Goal: Information Seeking & Learning: Learn about a topic

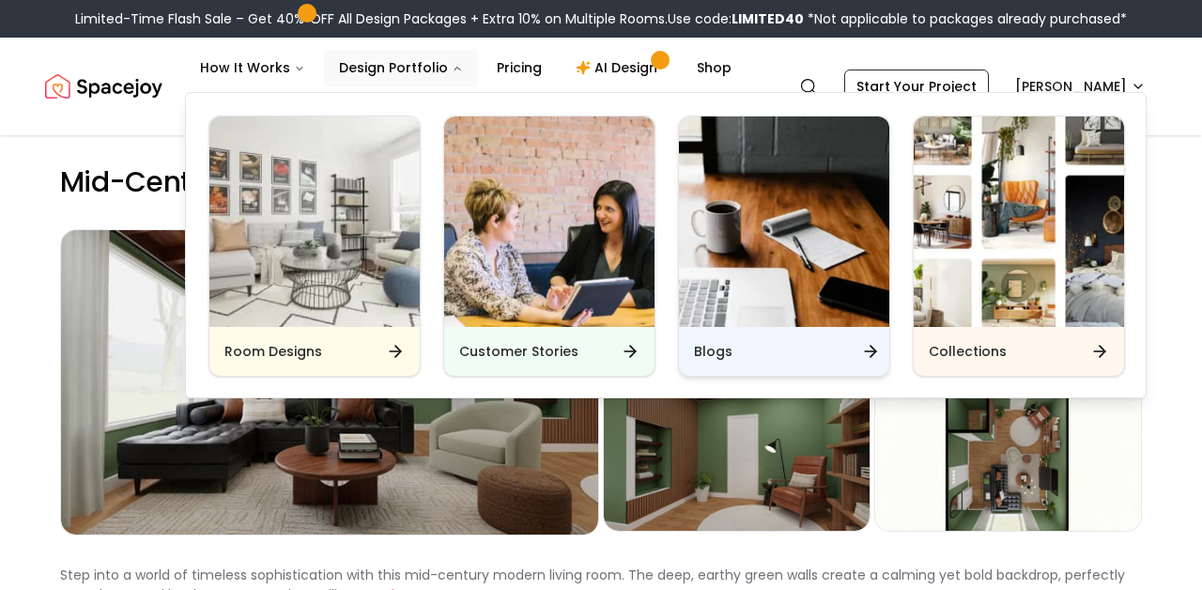
click at [699, 336] on div "Blogs" at bounding box center [784, 351] width 210 height 49
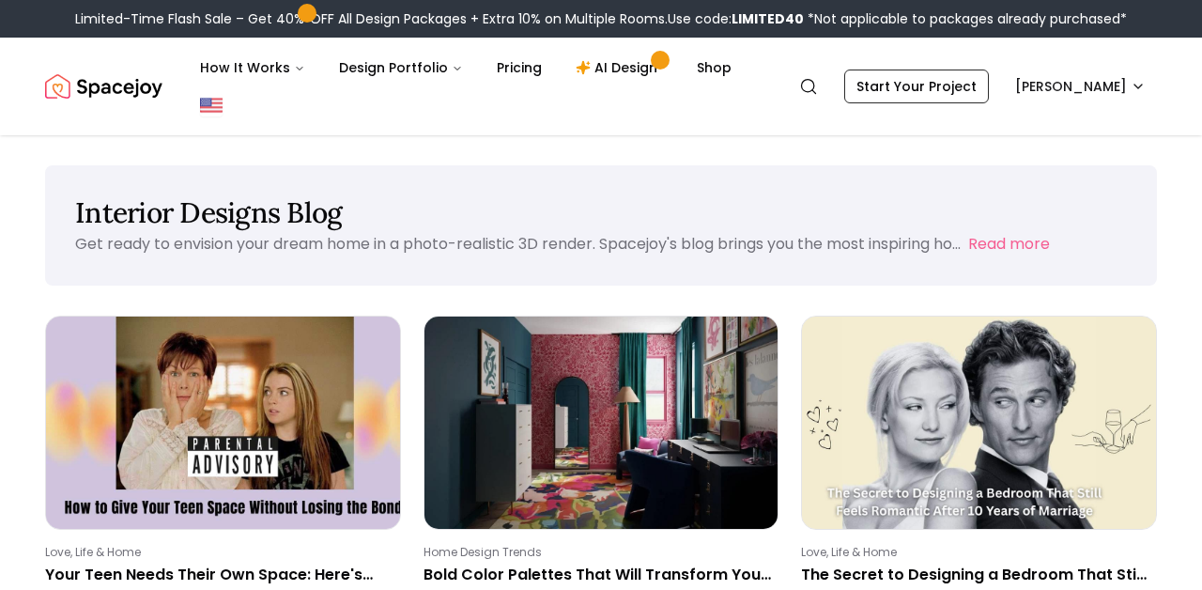
scroll to position [117, 0]
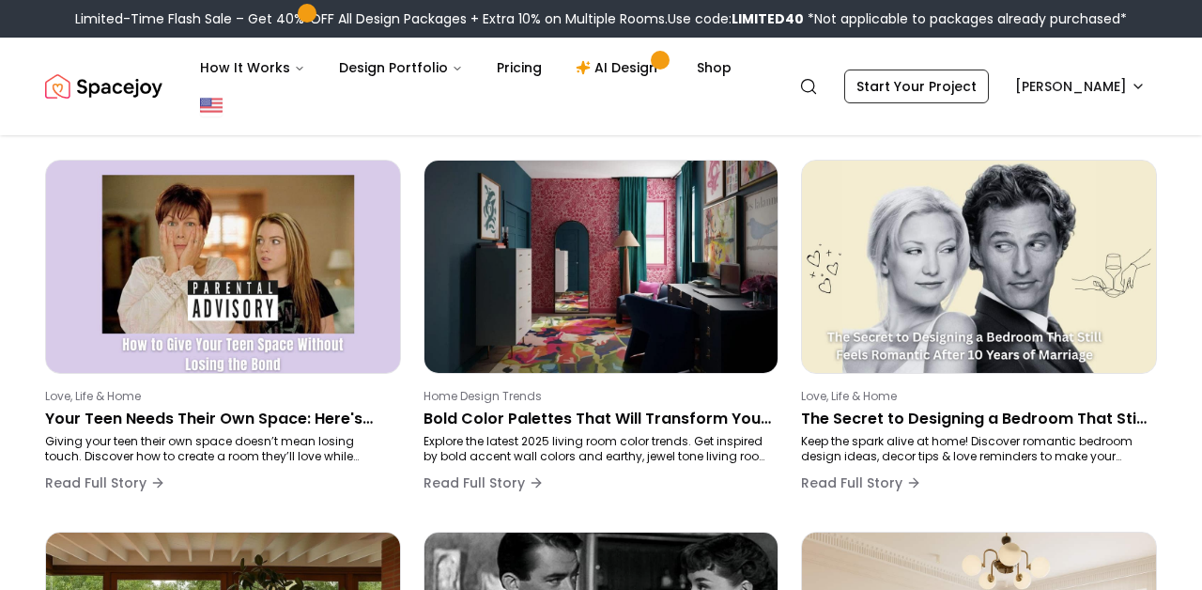
scroll to position [156, 0]
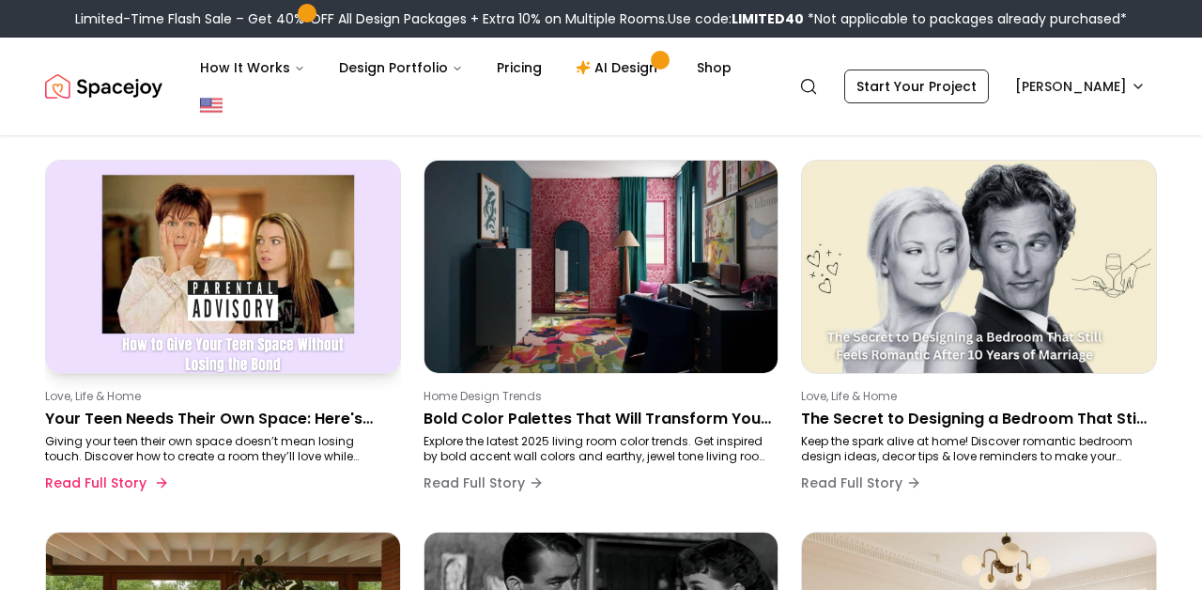
click at [315, 399] on p "Love, Life & Home" at bounding box center [219, 396] width 348 height 15
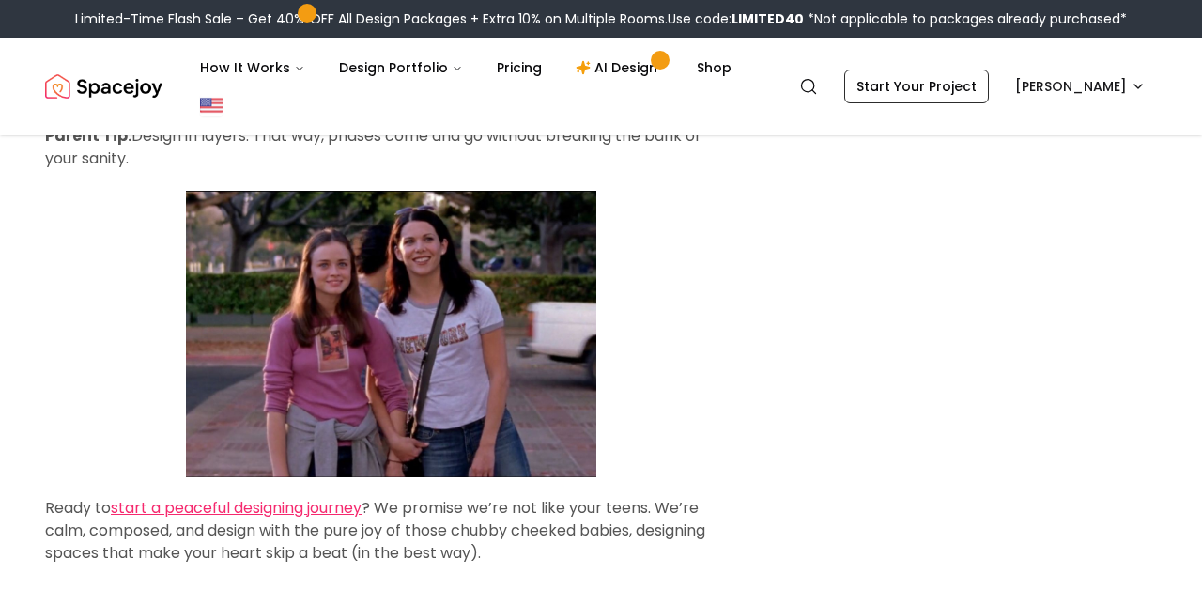
scroll to position [3755, 0]
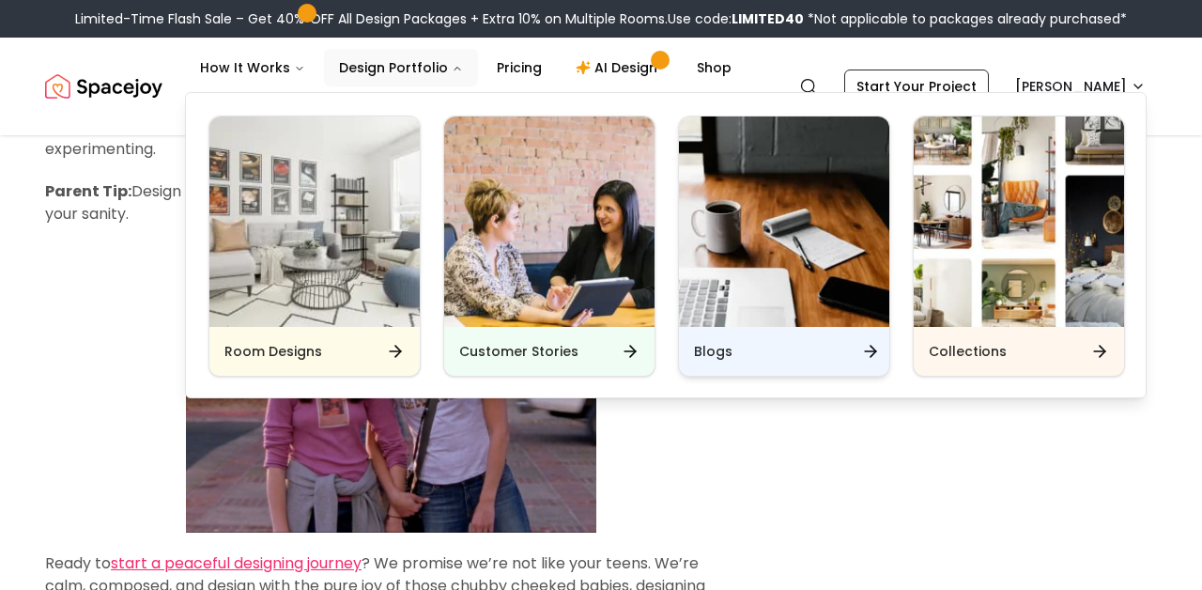
click at [700, 337] on div "Blogs" at bounding box center [784, 351] width 210 height 49
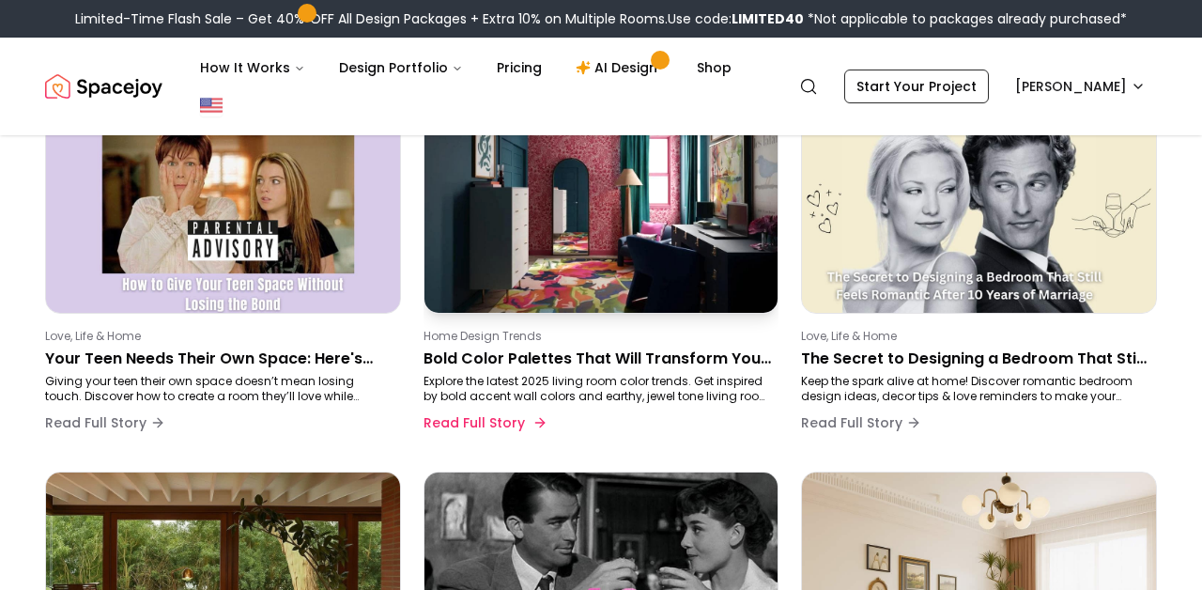
scroll to position [430, 0]
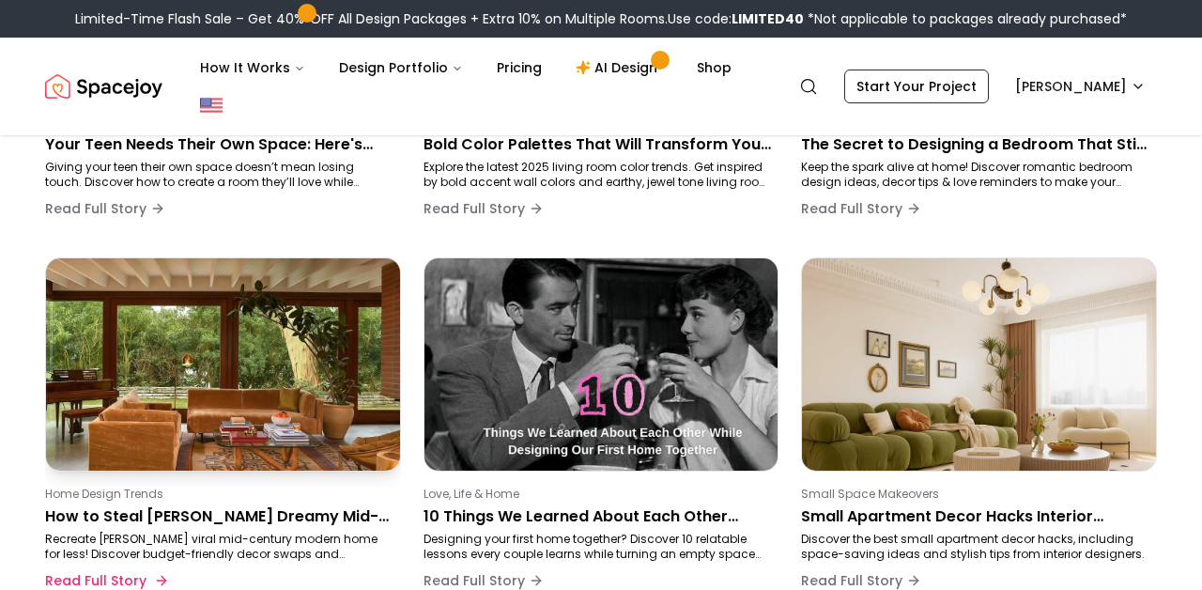
click at [379, 488] on p "Home Design Trends" at bounding box center [219, 494] width 348 height 15
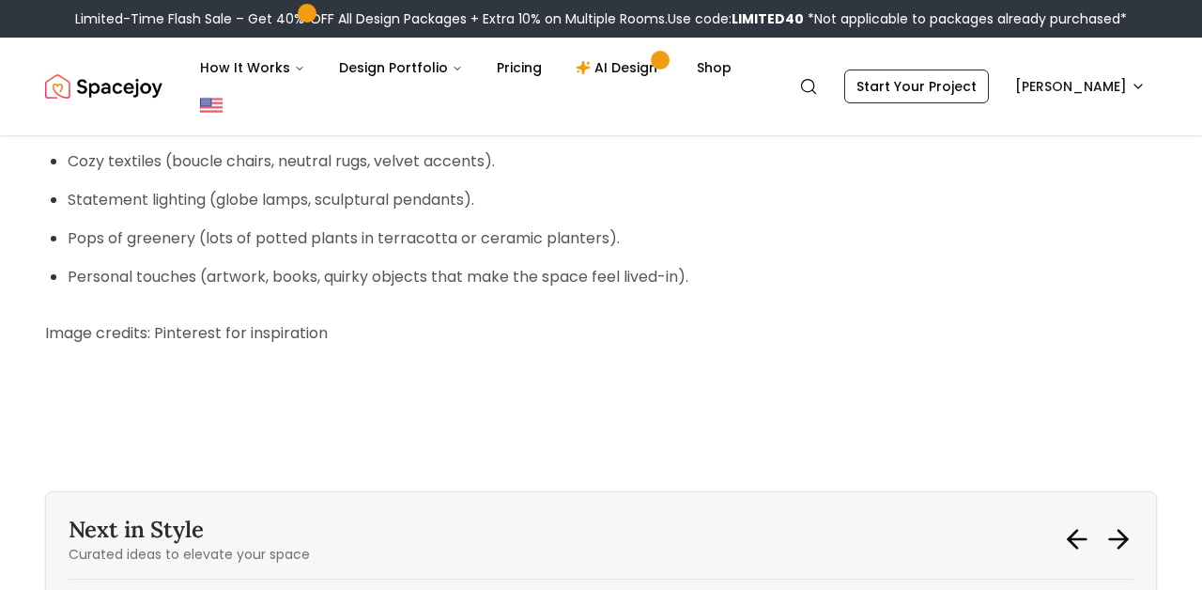
scroll to position [8178, 0]
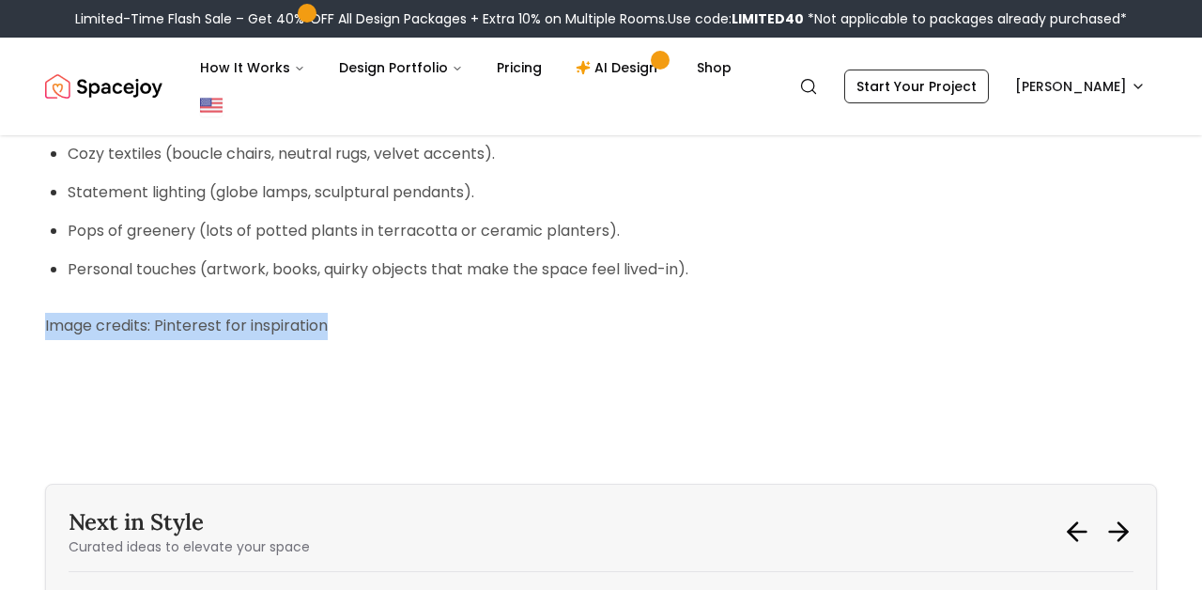
drag, startPoint x: 360, startPoint y: 243, endPoint x: 40, endPoint y: 224, distance: 320.0
copy p "Image credits: Pinterest for inspiration"
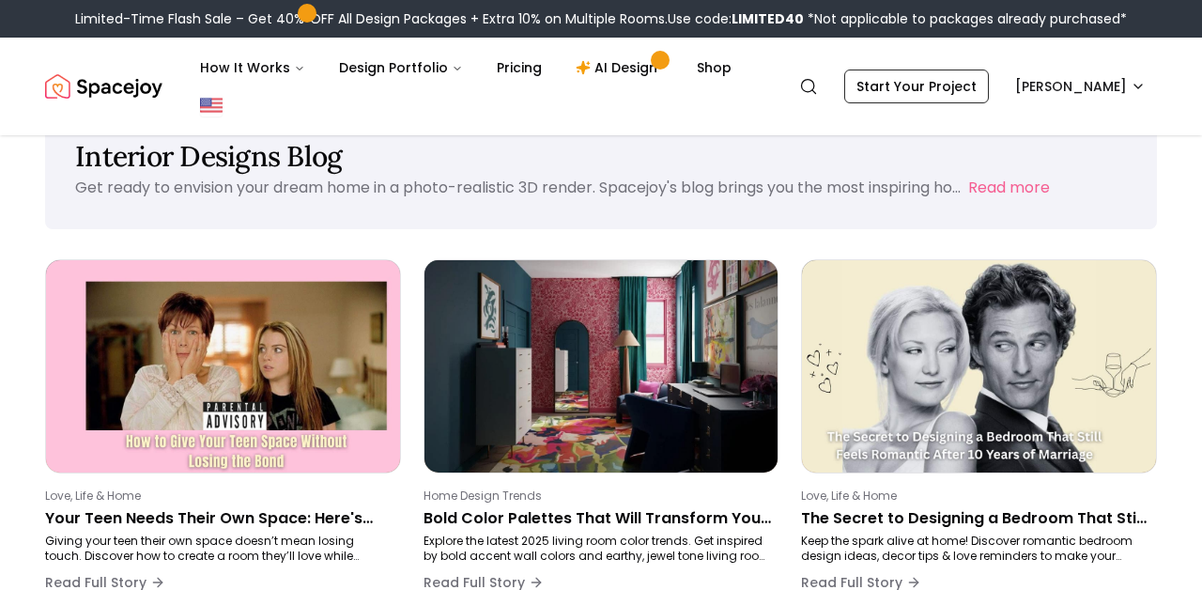
scroll to position [56, 0]
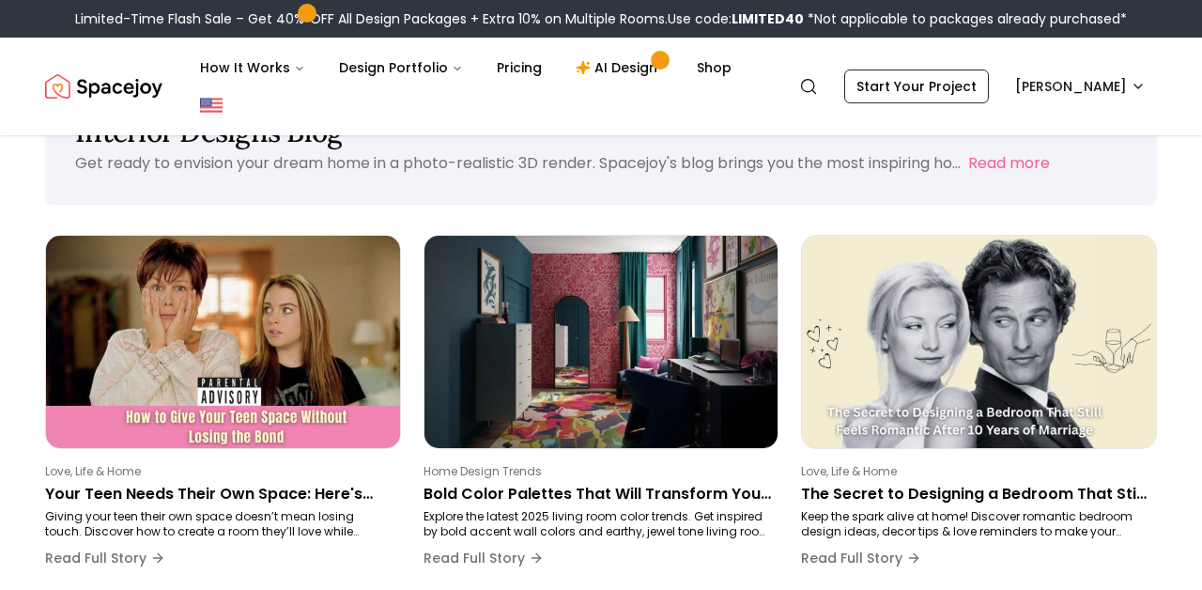
scroll to position [78, 0]
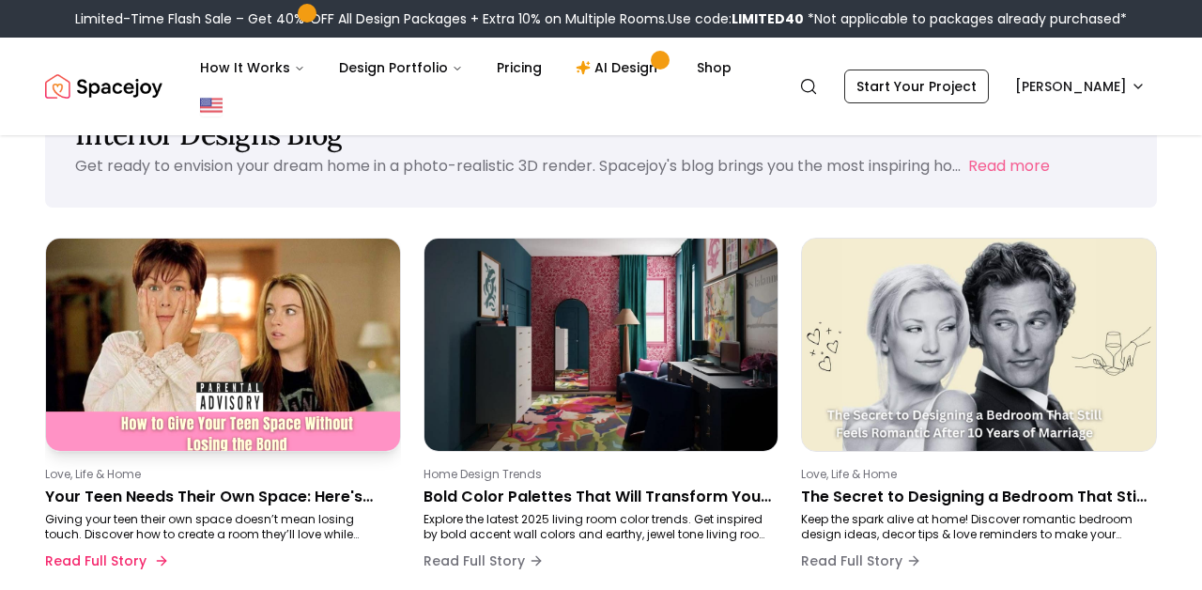
click at [286, 446] on img at bounding box center [223, 344] width 371 height 223
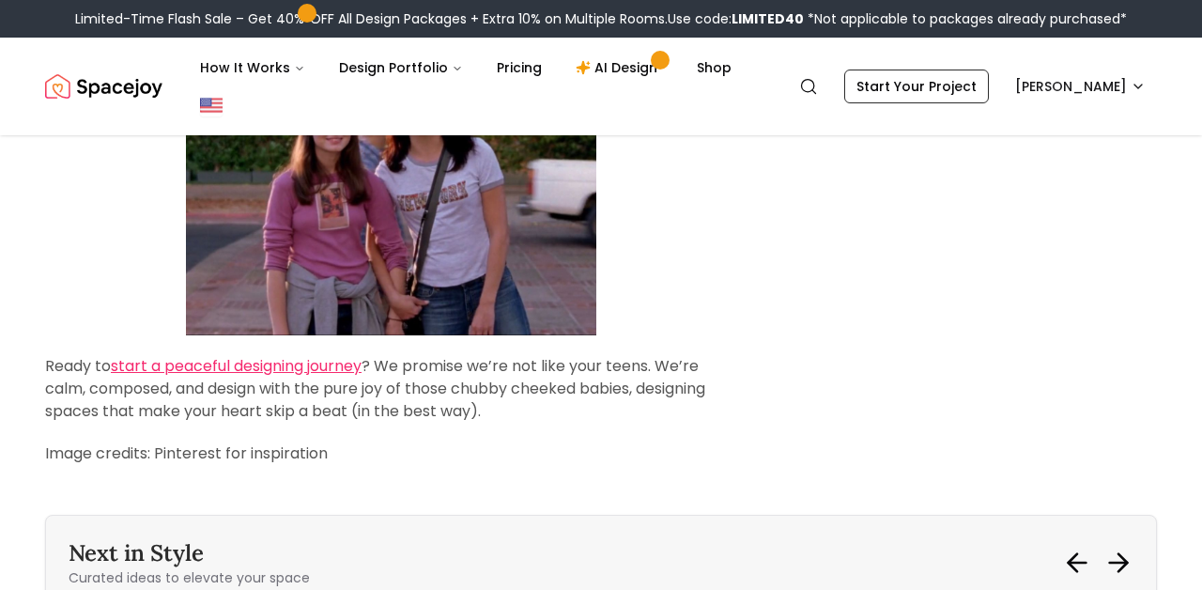
scroll to position [3998, 0]
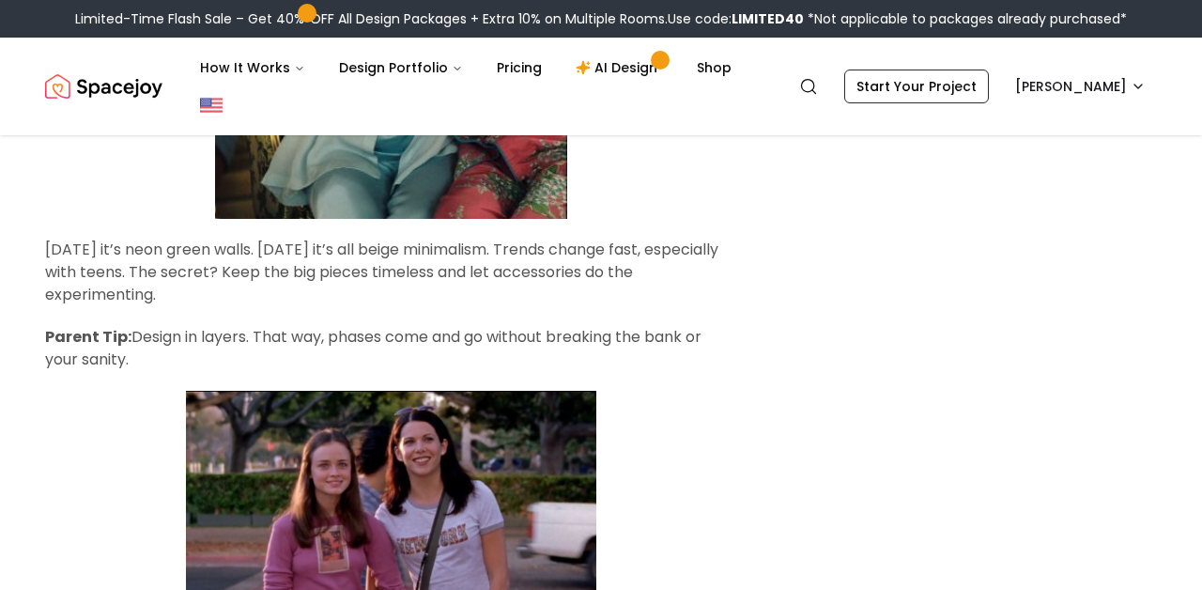
scroll to position [3692, 0]
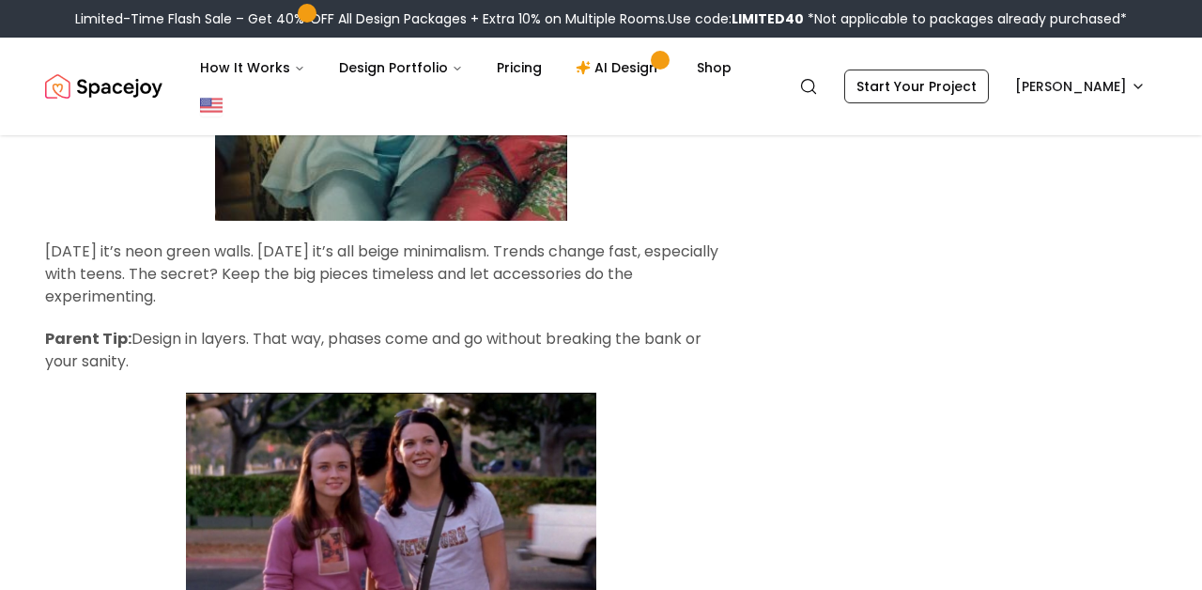
scroll to position [78, 0]
